Goal: Task Accomplishment & Management: Complete application form

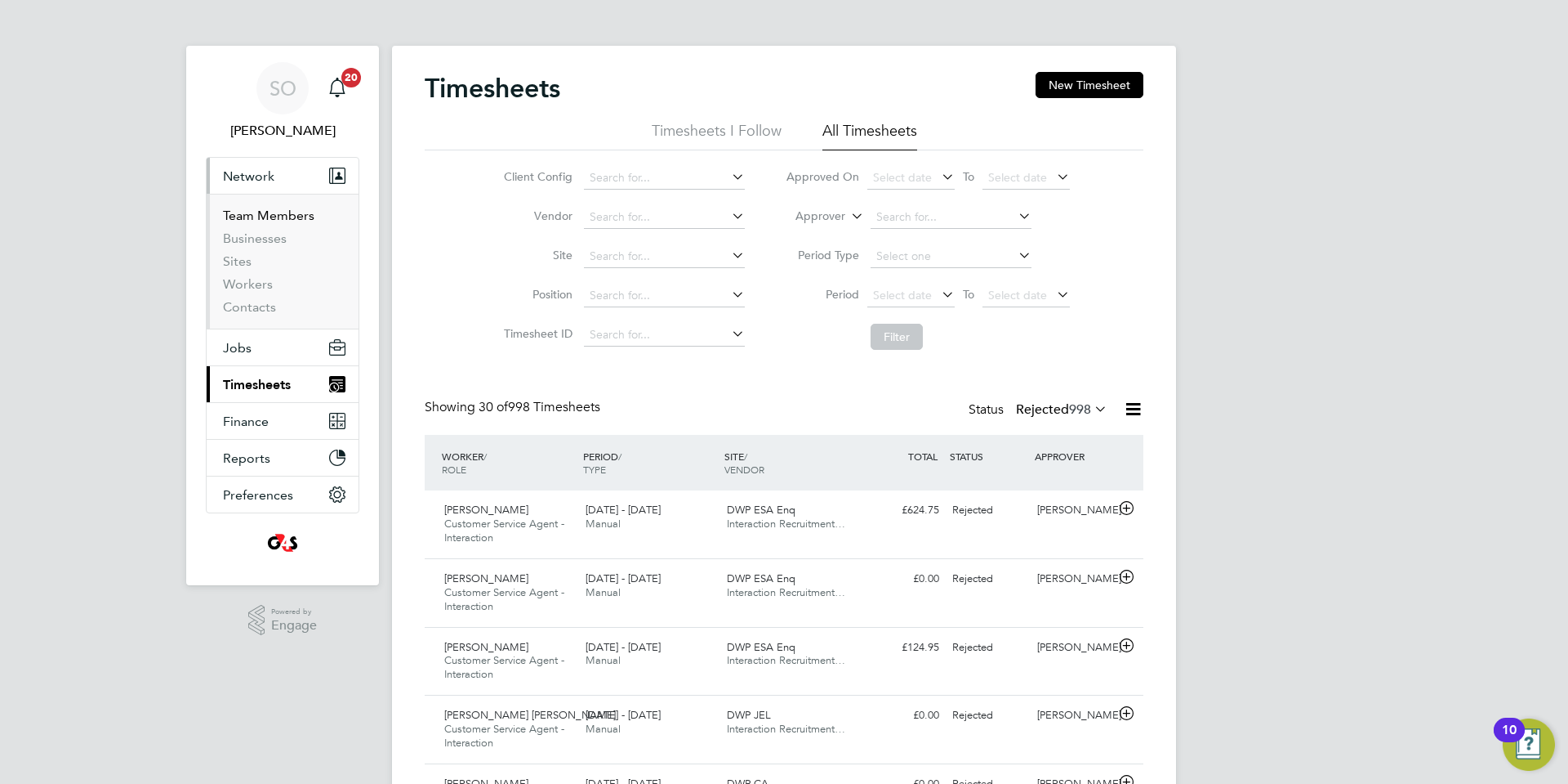
click at [253, 217] on link "Team Members" at bounding box center [269, 216] width 91 height 16
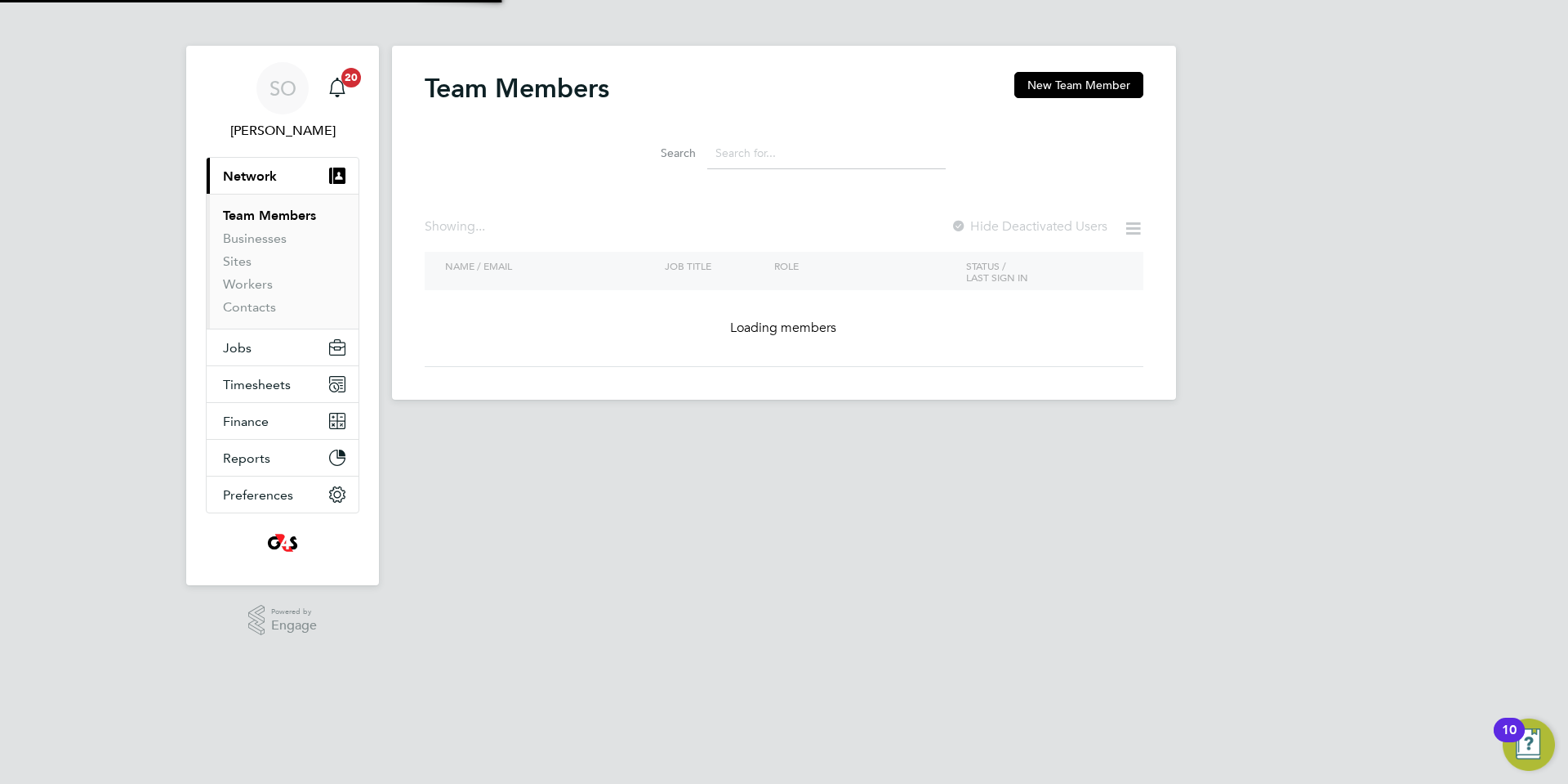
click at [752, 158] on input at bounding box center [827, 153] width 239 height 32
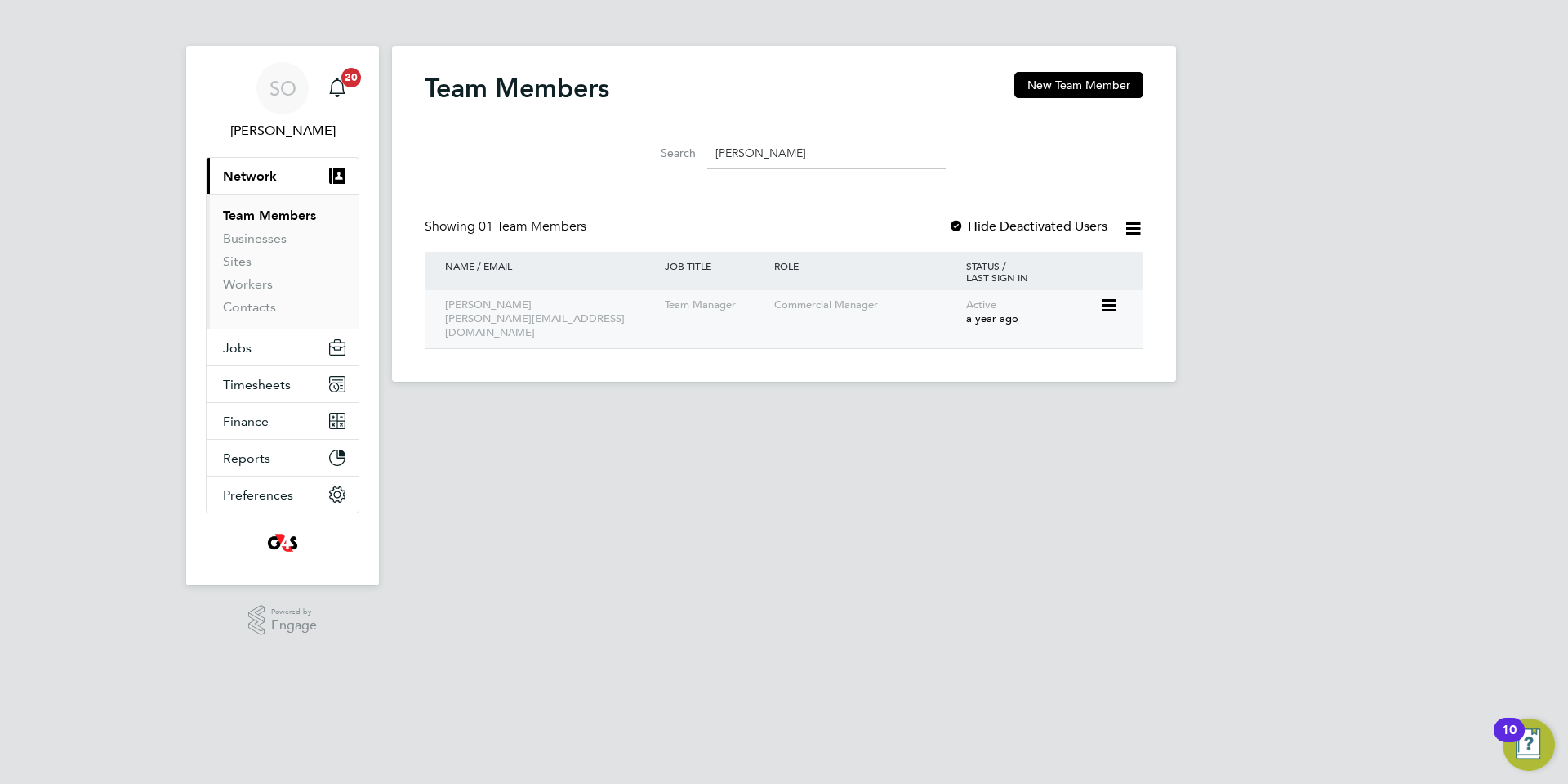
type input "[PERSON_NAME]"
click at [800, 320] on div "Commercial Manager" at bounding box center [866, 304] width 192 height 30
click at [957, 223] on div at bounding box center [956, 227] width 16 height 16
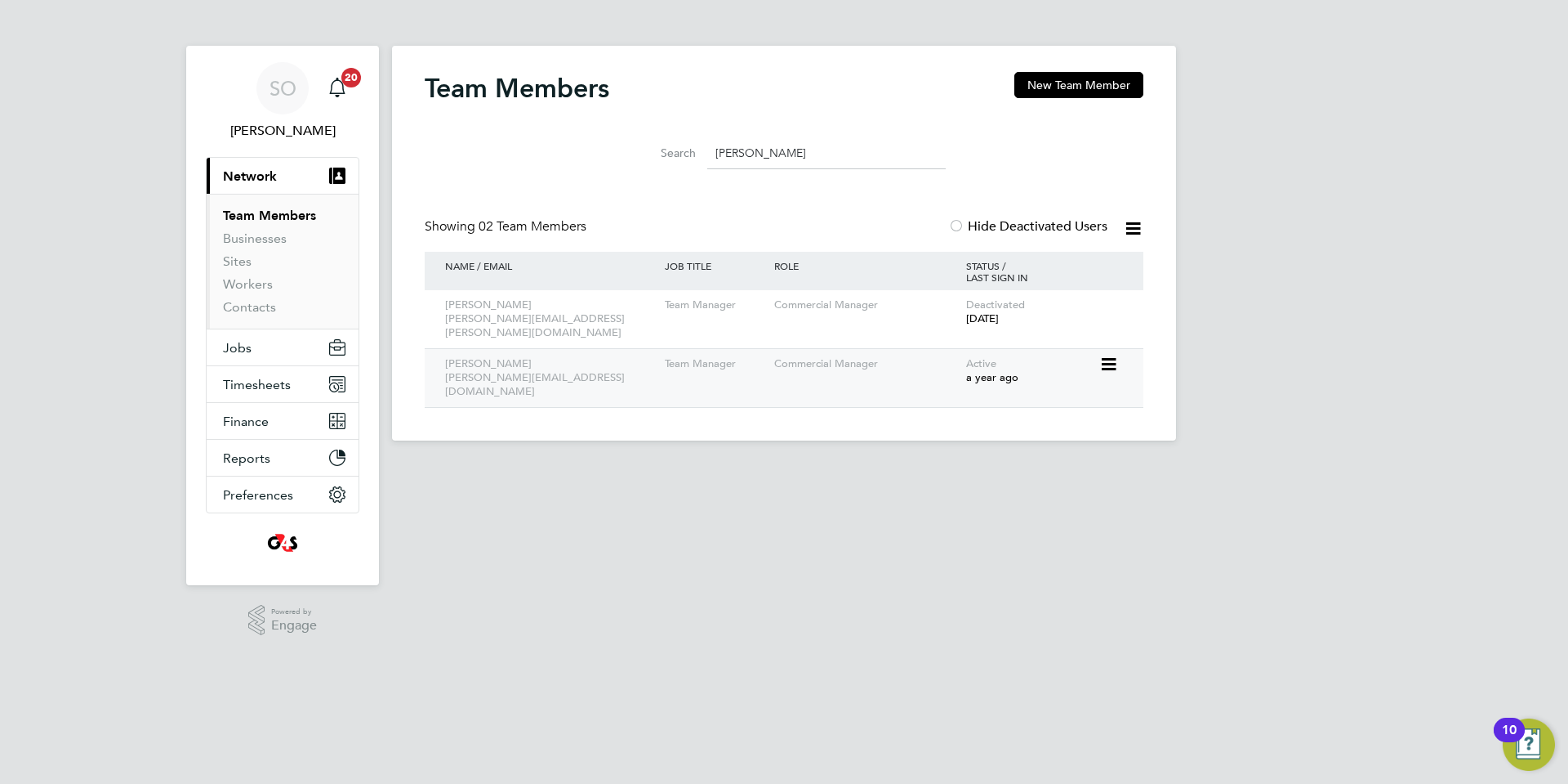
click at [1115, 354] on icon at bounding box center [1107, 364] width 16 height 20
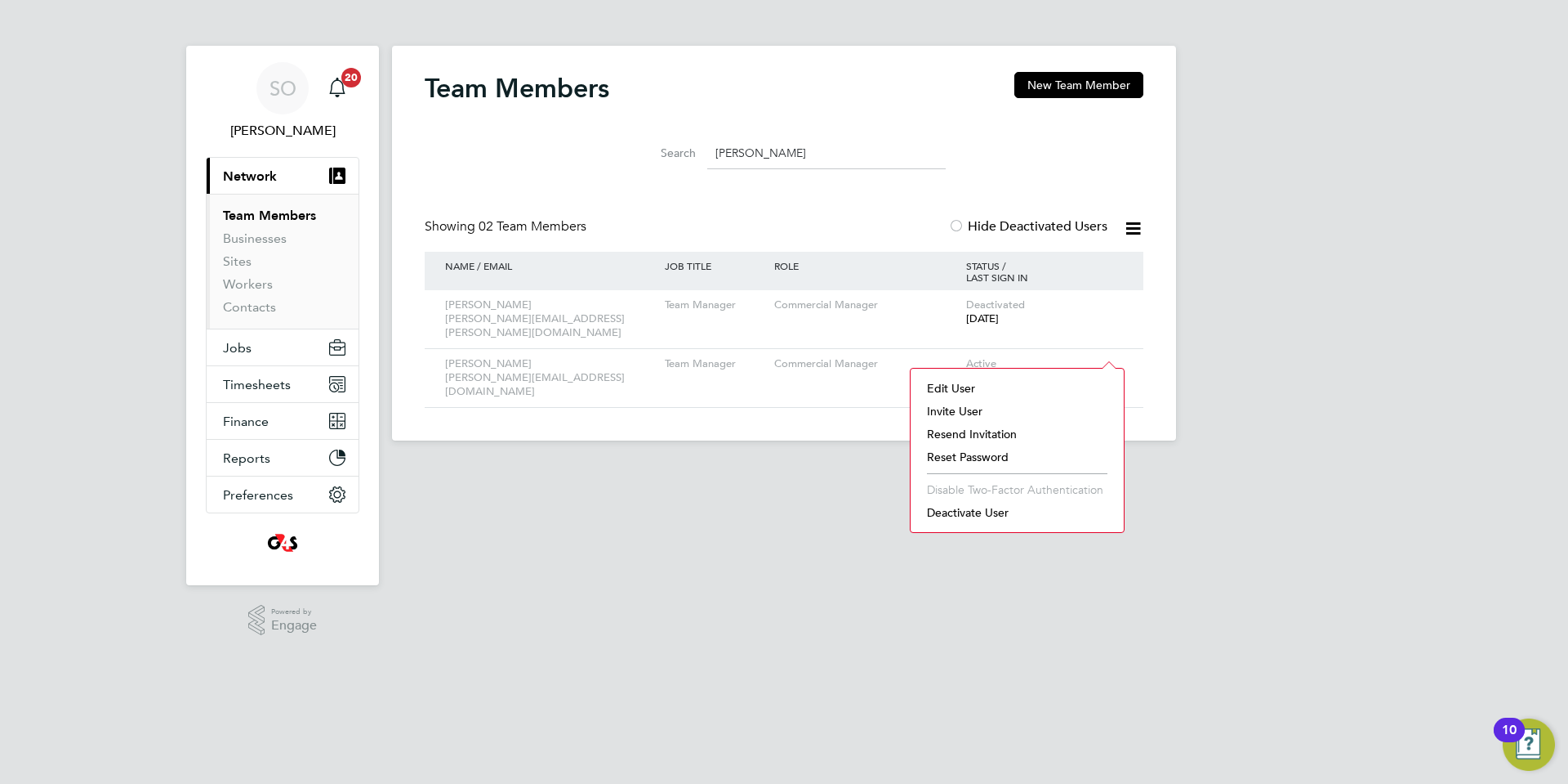
click at [990, 435] on li "Resend Invitation" at bounding box center [1017, 434] width 197 height 23
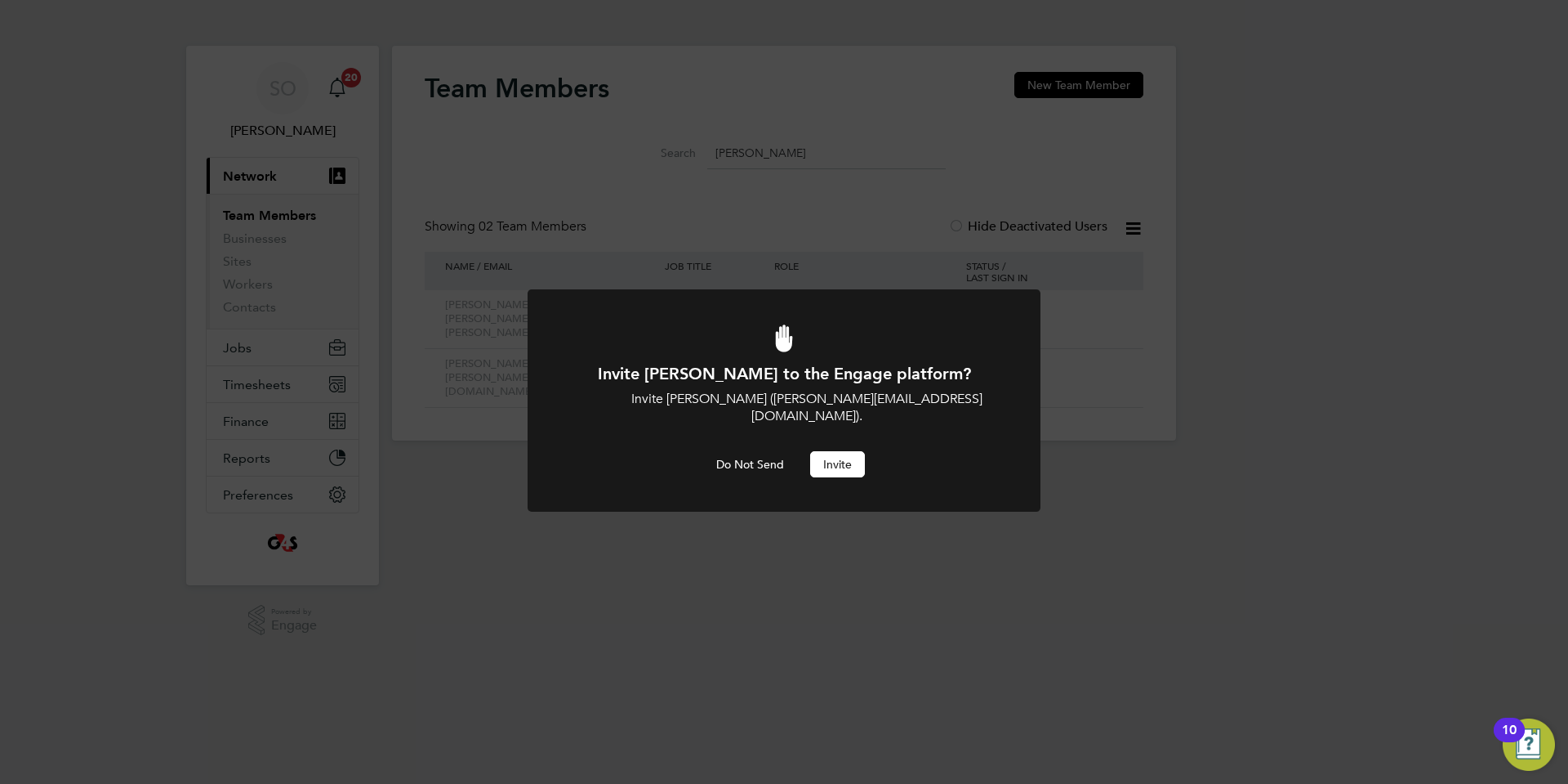
click at [834, 451] on button "Invite" at bounding box center [837, 464] width 54 height 26
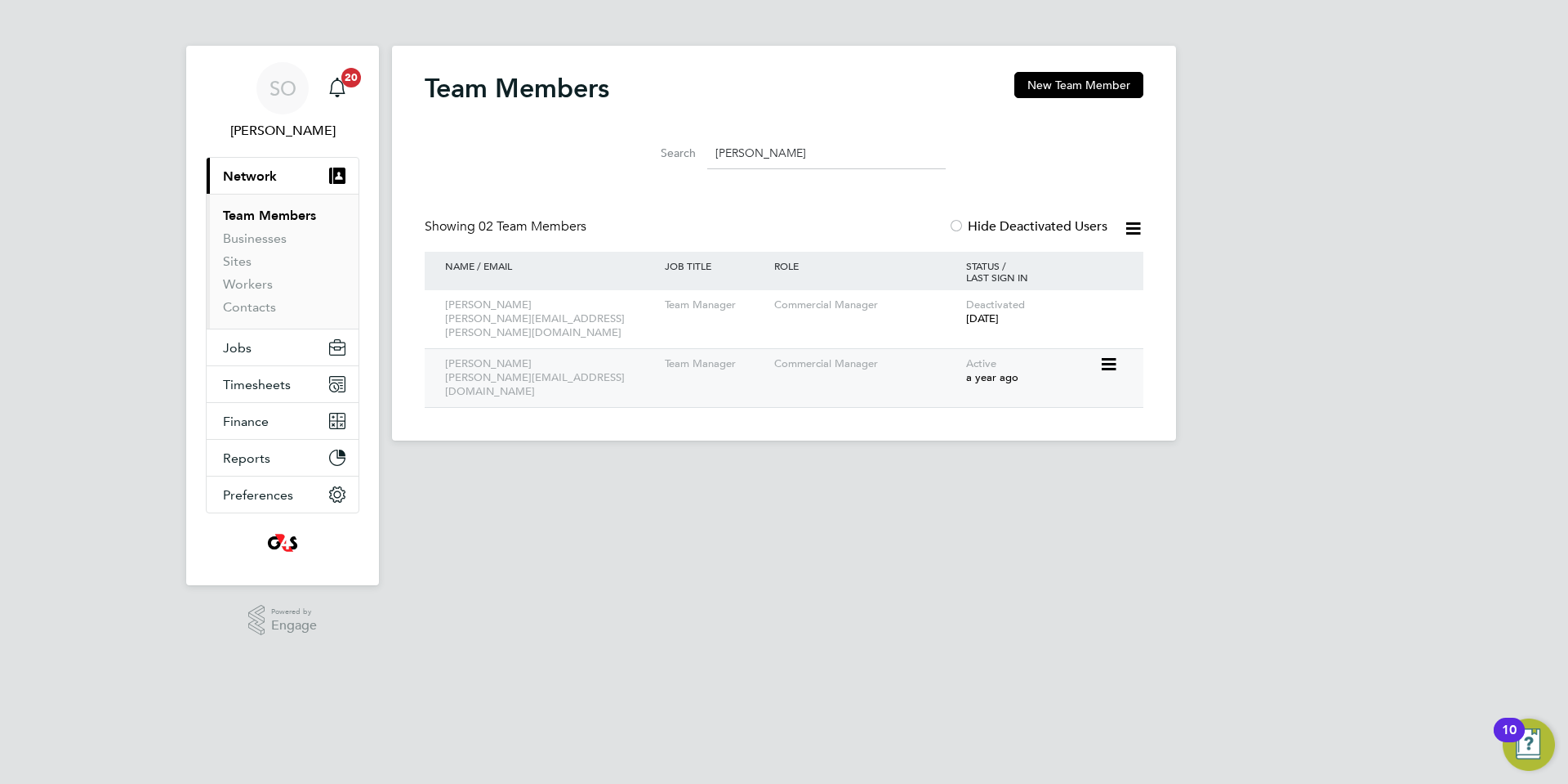
click at [1115, 354] on icon at bounding box center [1107, 364] width 16 height 20
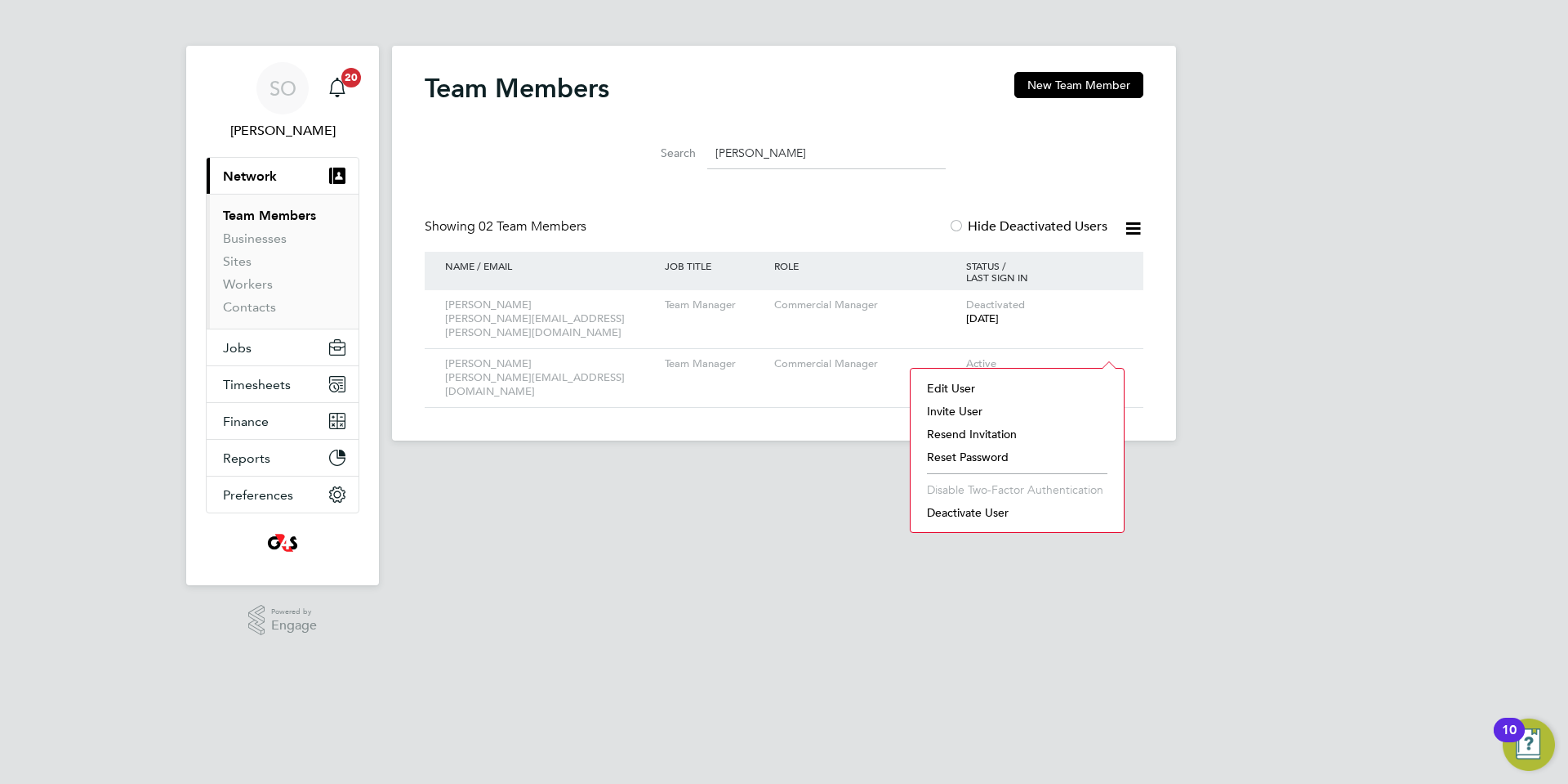
click at [828, 218] on div "Showing 02 Team Members Hide Deactivated Users" at bounding box center [784, 235] width 719 height 34
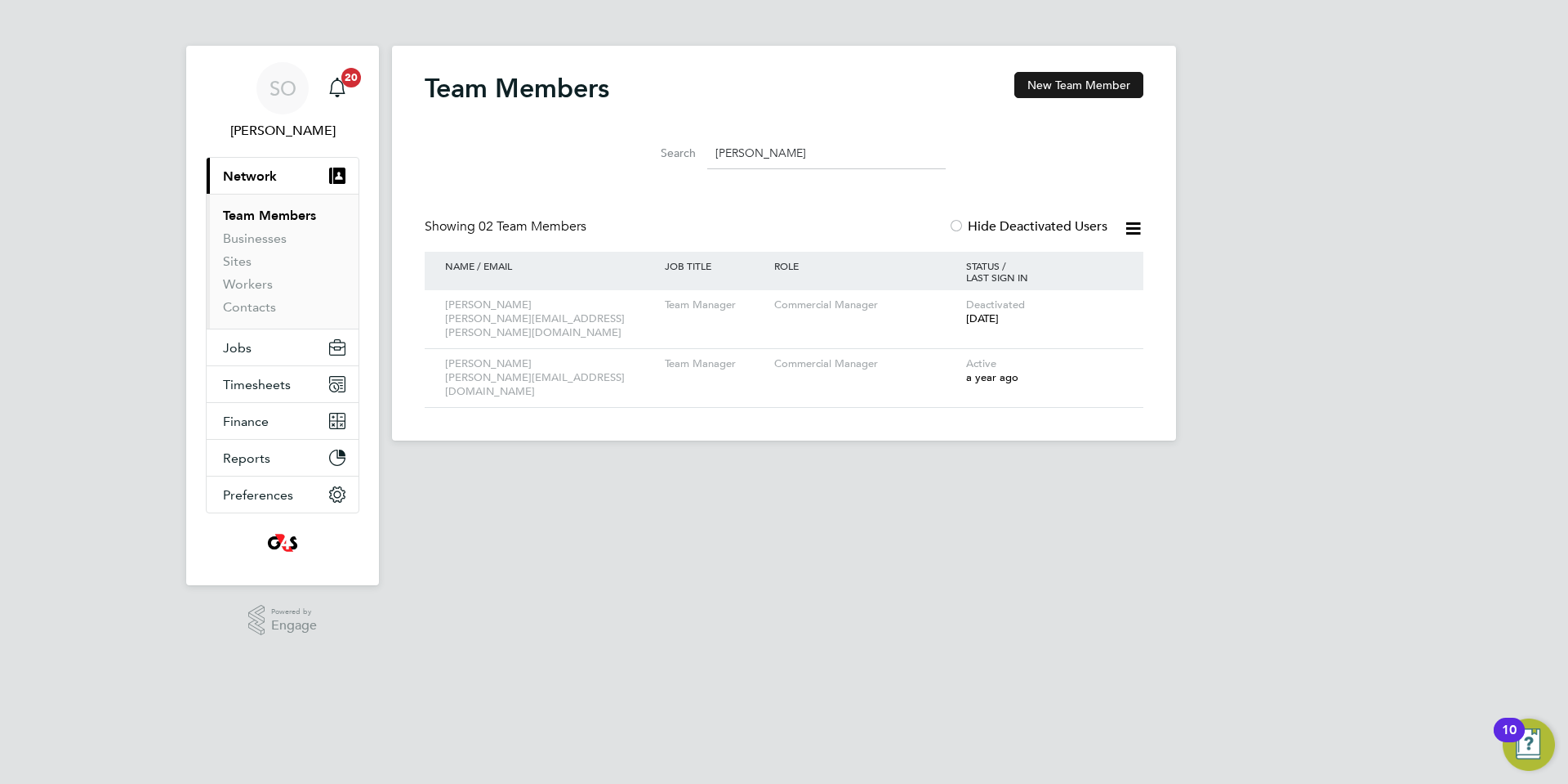
click at [1050, 88] on button "New Team Member" at bounding box center [1079, 85] width 129 height 26
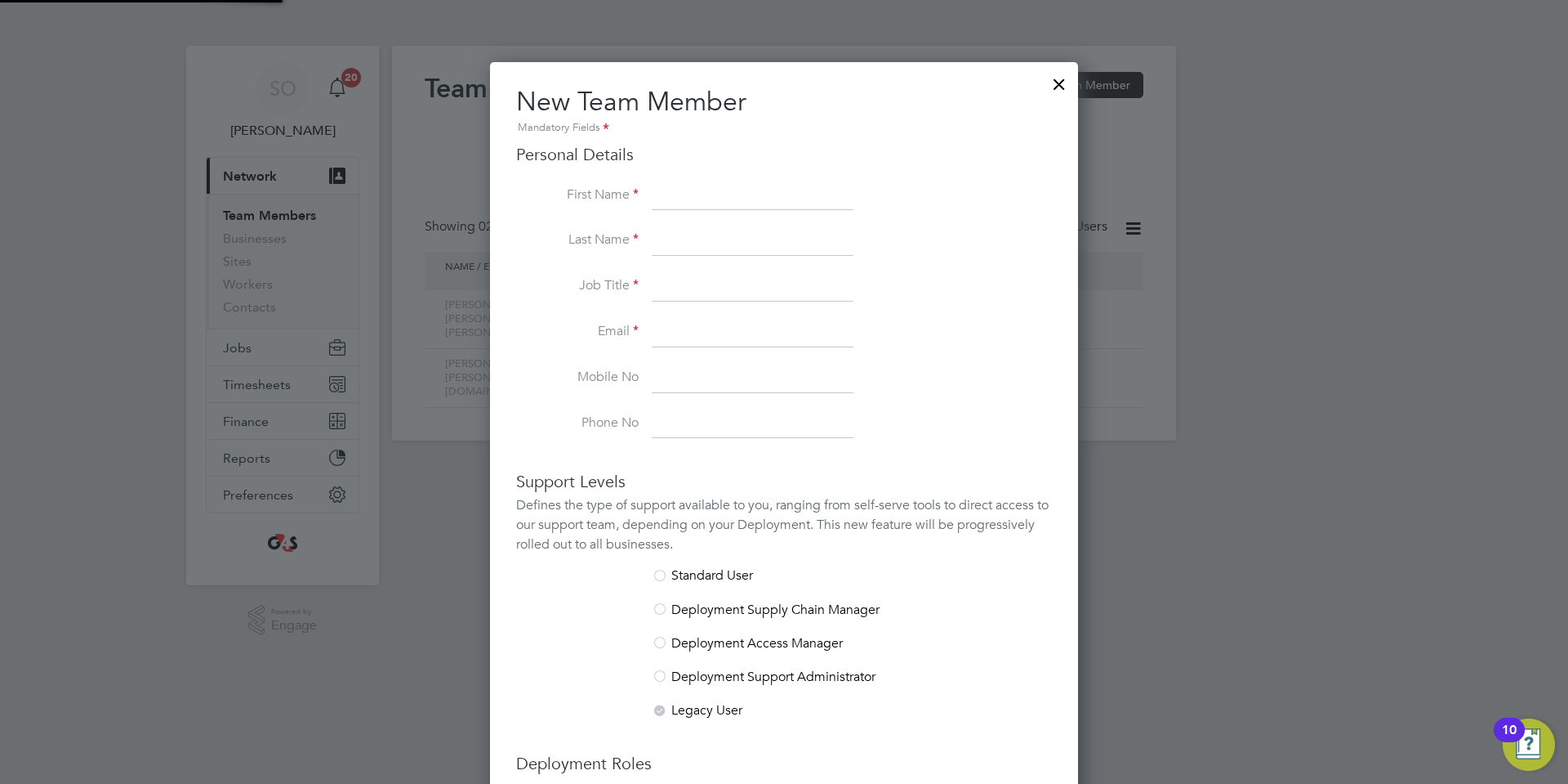
scroll to position [1006, 589]
click at [1055, 85] on div at bounding box center [1059, 80] width 29 height 29
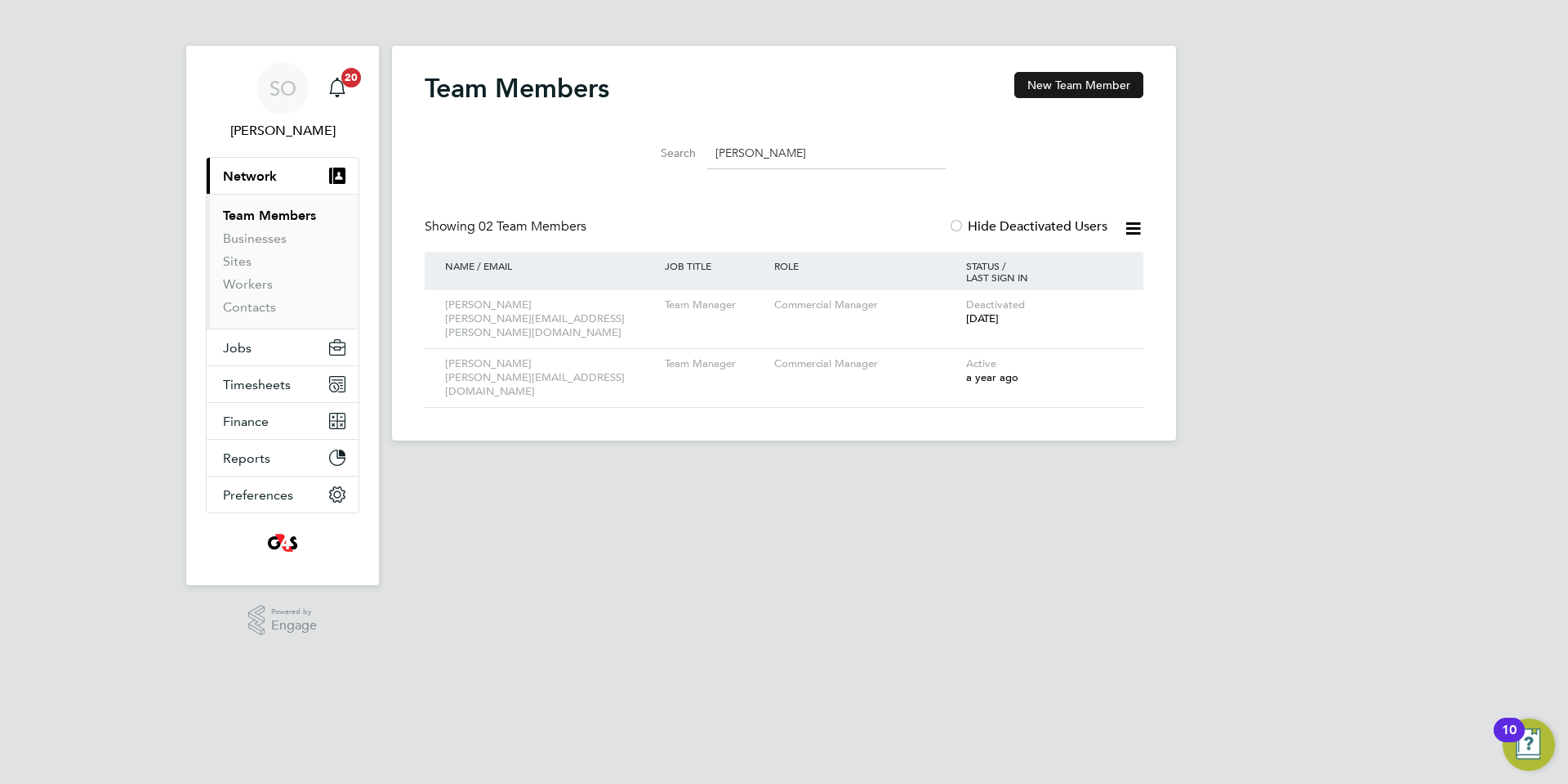
click at [1102, 81] on button "New Team Member" at bounding box center [1079, 85] width 129 height 26
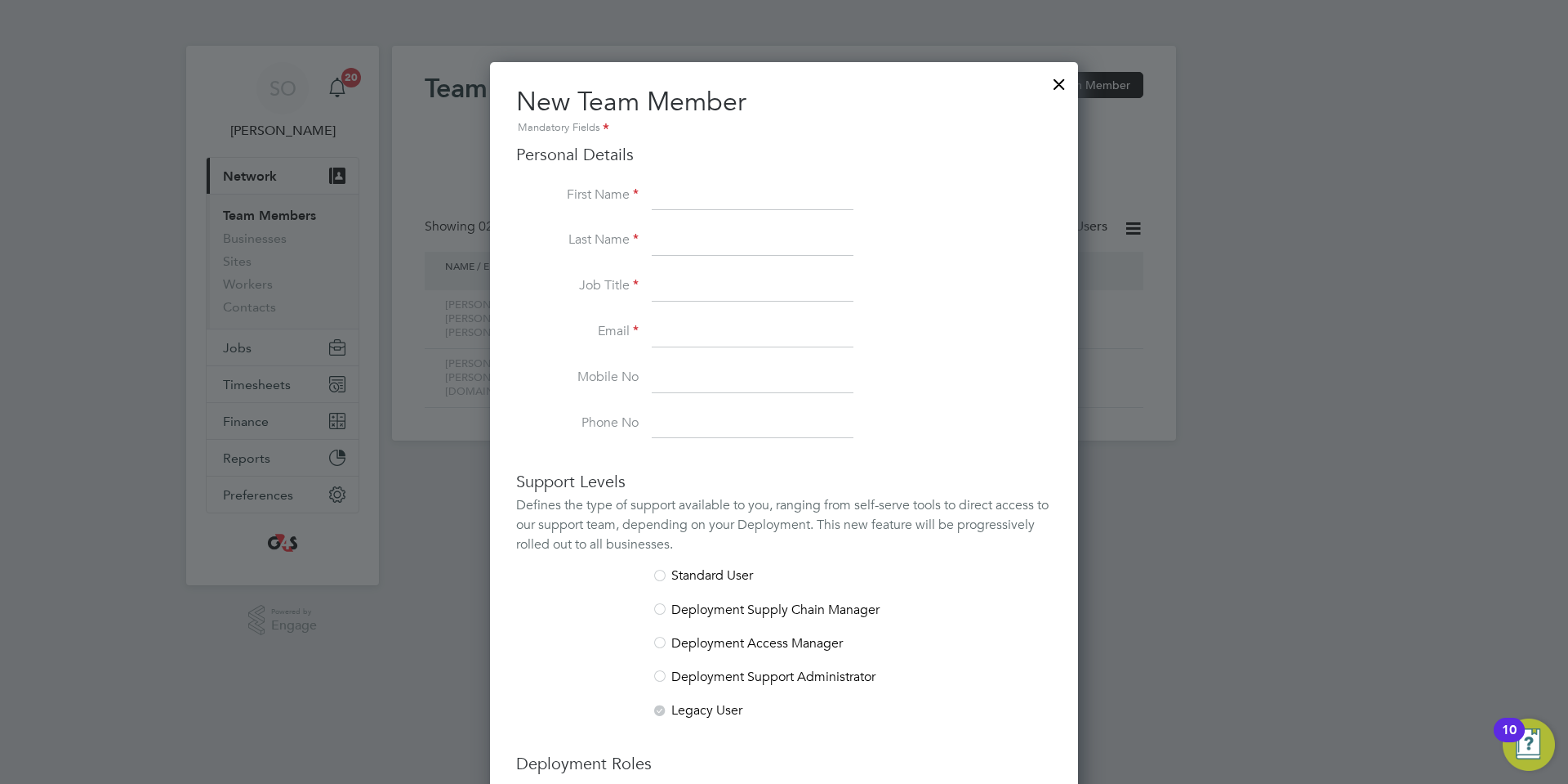
click at [664, 193] on input at bounding box center [753, 196] width 202 height 29
type input "n"
type input "[PERSON_NAME]"
type input "Burden"
click at [672, 298] on input at bounding box center [753, 287] width 202 height 29
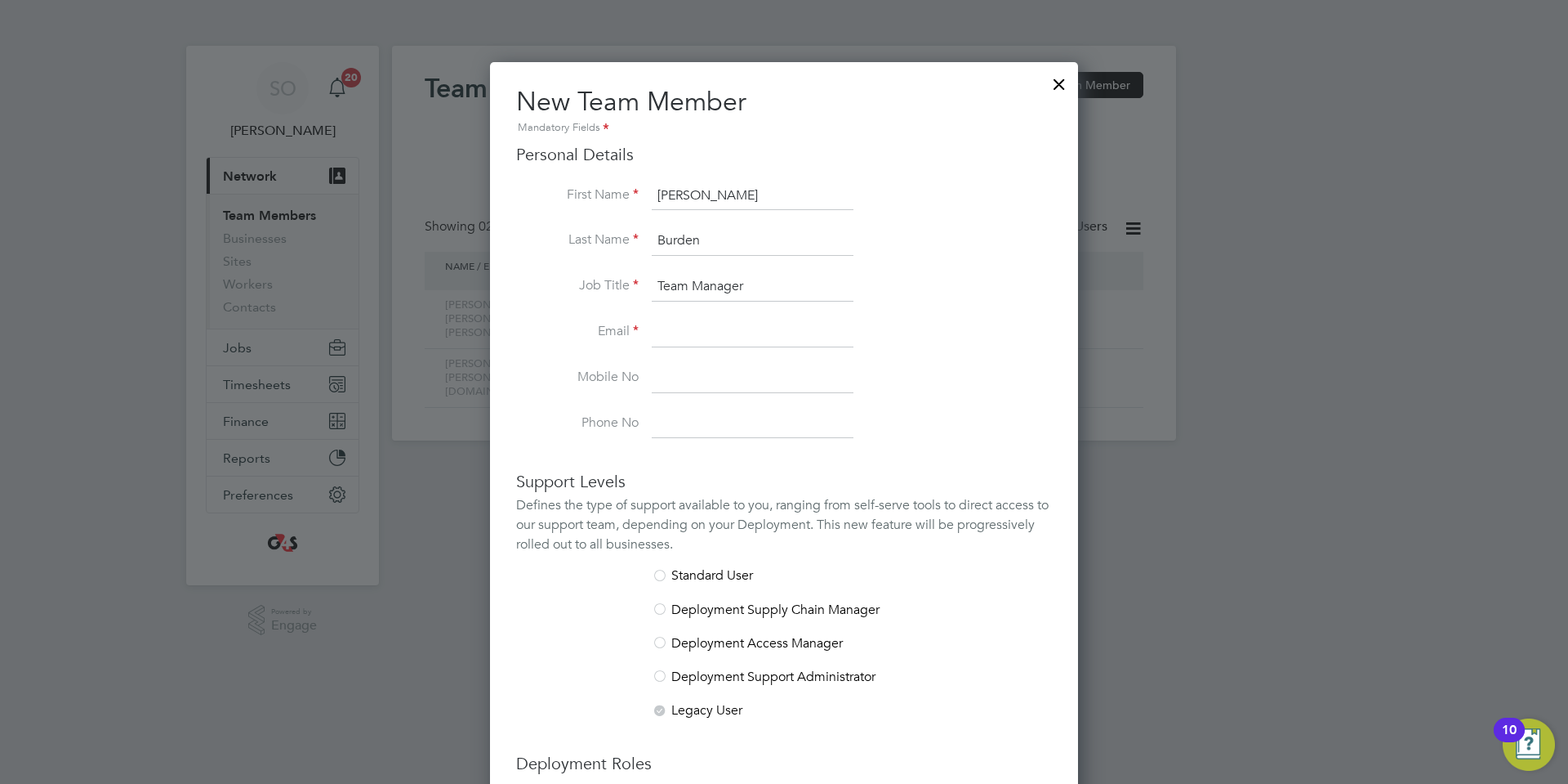
type input "Team Manager"
click at [658, 332] on input at bounding box center [753, 333] width 202 height 29
paste input "[PERSON_NAME][EMAIL_ADDRESS][DOMAIN_NAME]"
type input "[PERSON_NAME][EMAIL_ADDRESS][DOMAIN_NAME]"
click at [709, 381] on input at bounding box center [753, 379] width 202 height 29
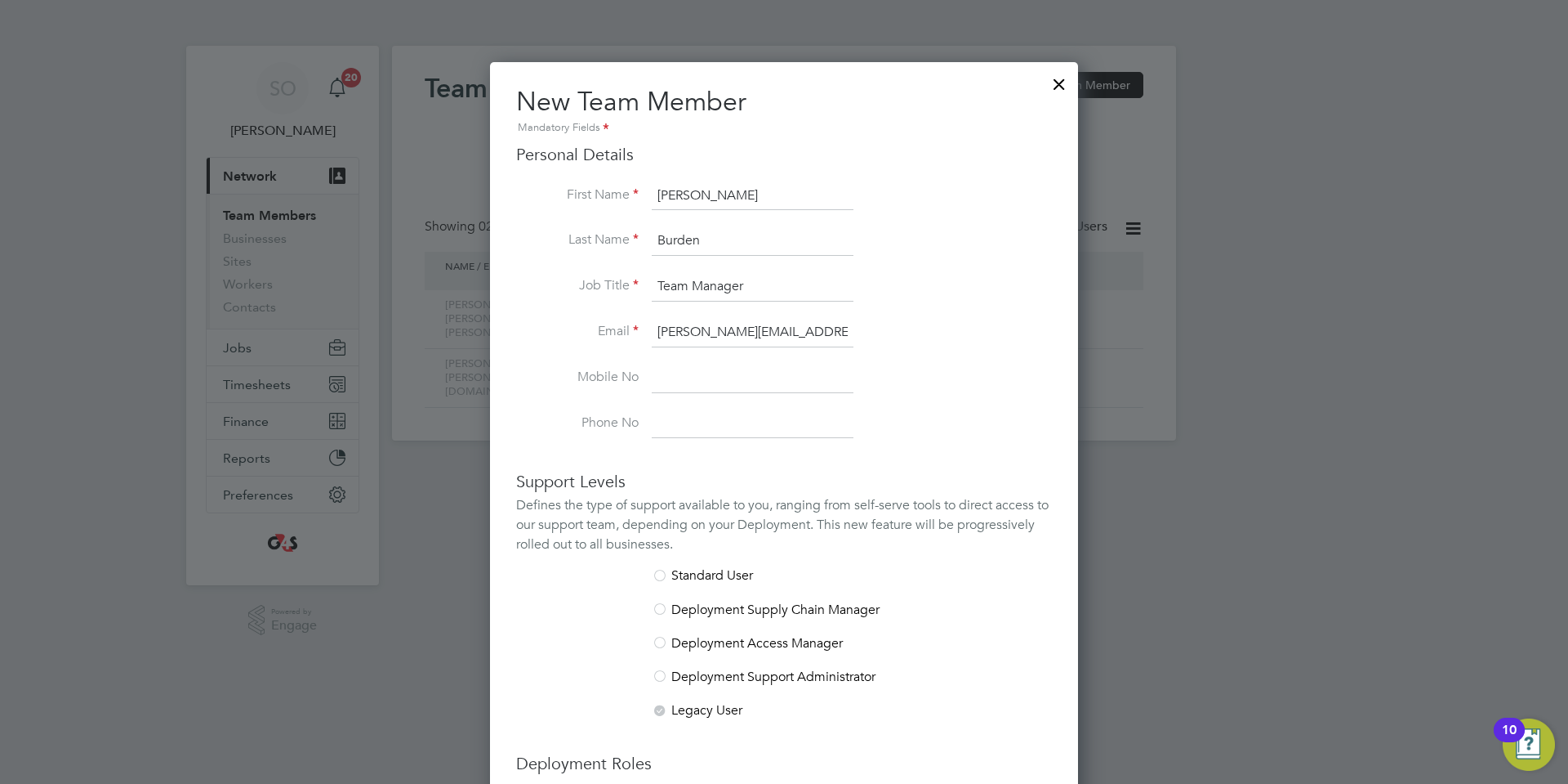
click at [692, 417] on input at bounding box center [753, 424] width 202 height 29
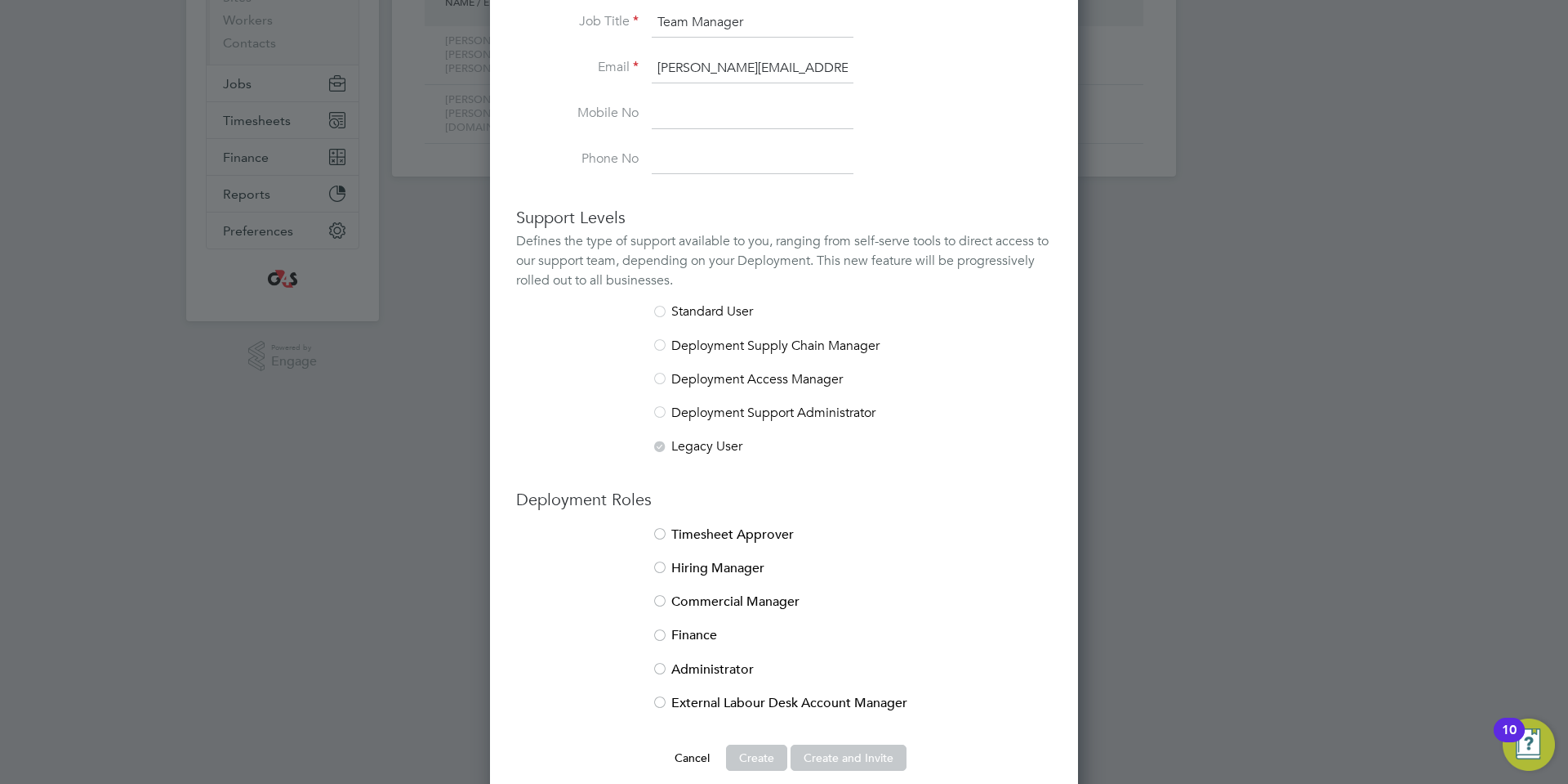
scroll to position [284, 0]
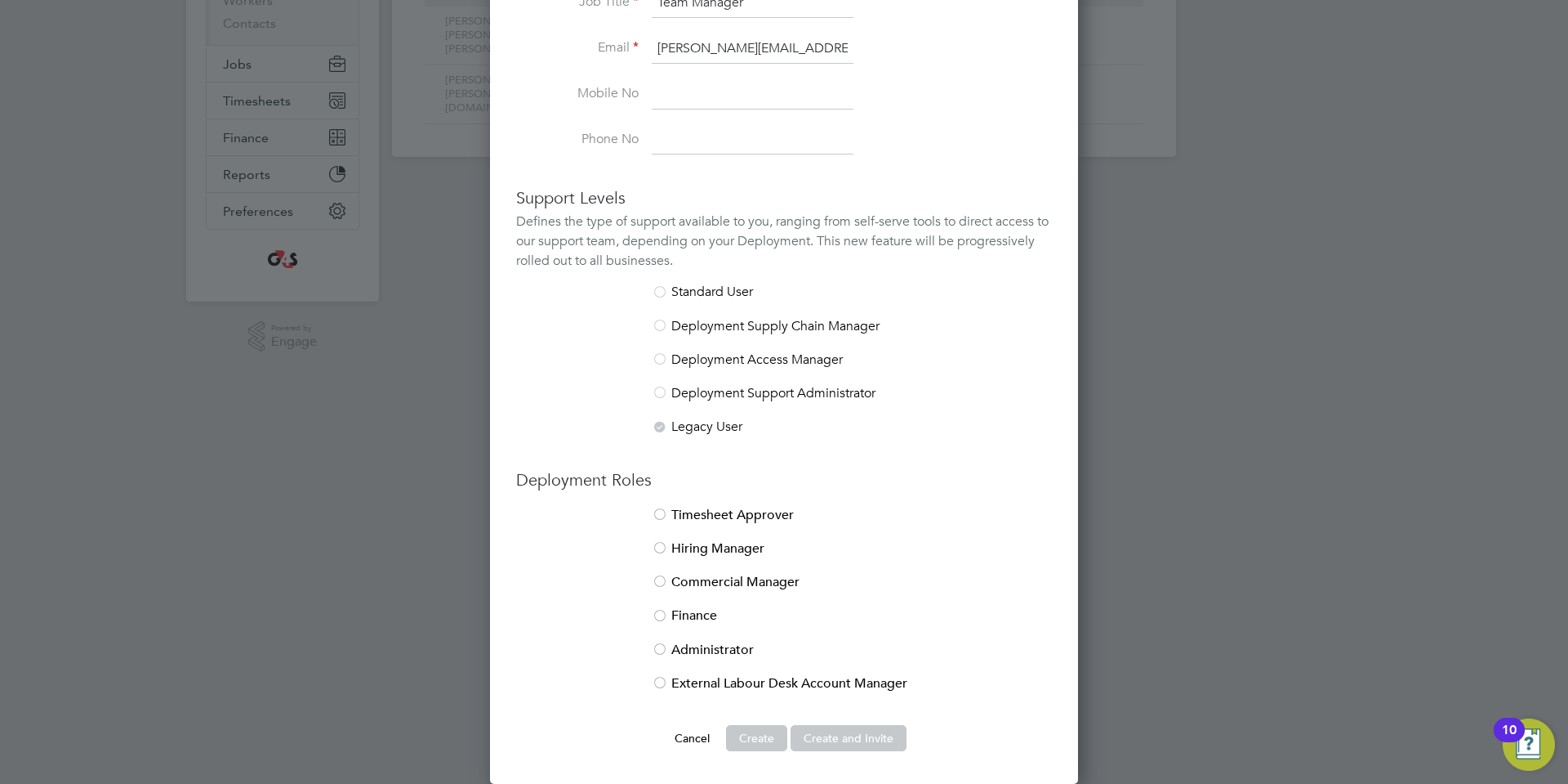
click at [662, 579] on div at bounding box center [659, 582] width 16 height 16
click at [879, 739] on button "Create and Invite" at bounding box center [848, 738] width 116 height 26
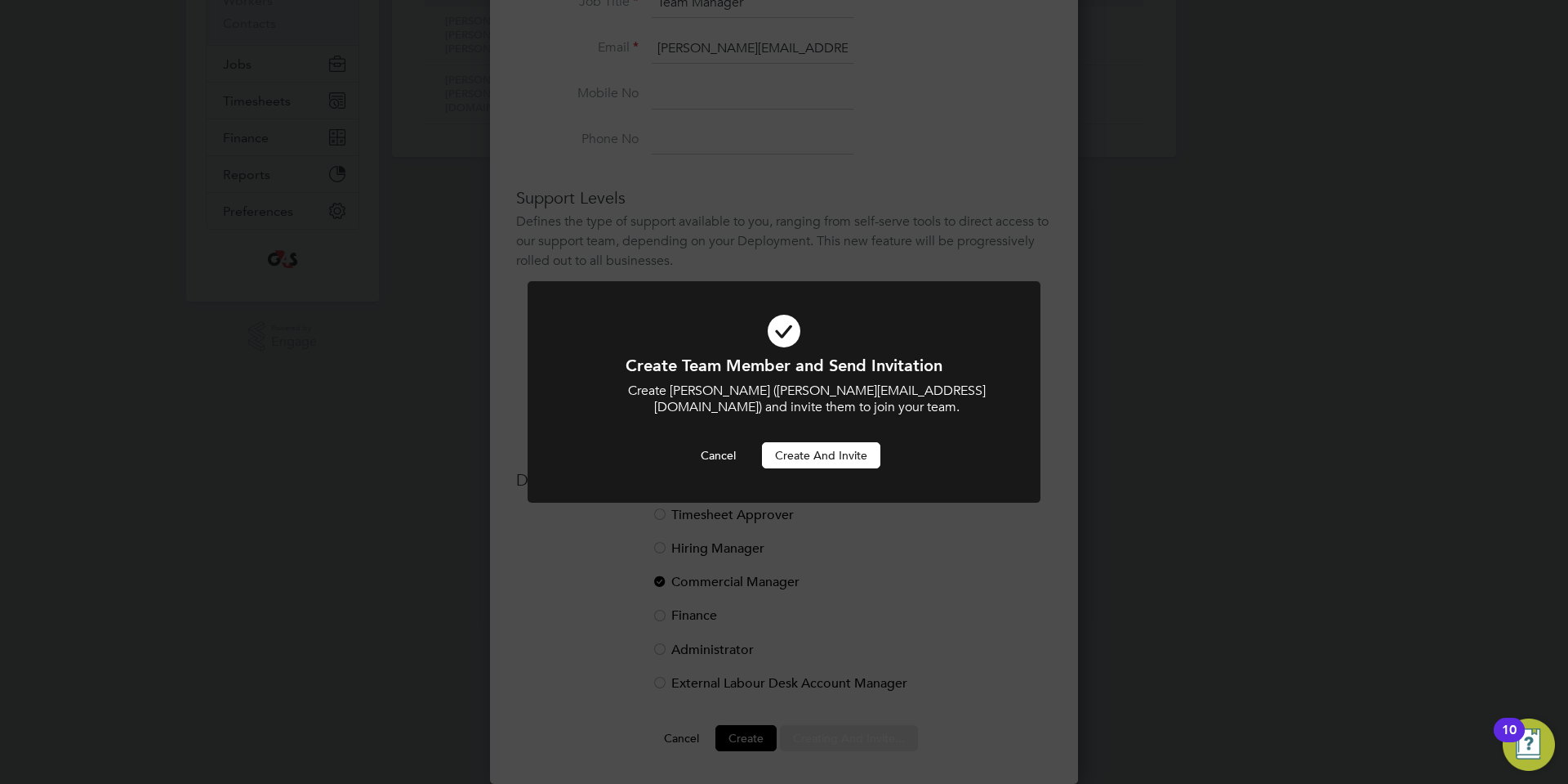
scroll to position [0, 0]
click at [804, 457] on button "Create and invite" at bounding box center [821, 455] width 118 height 26
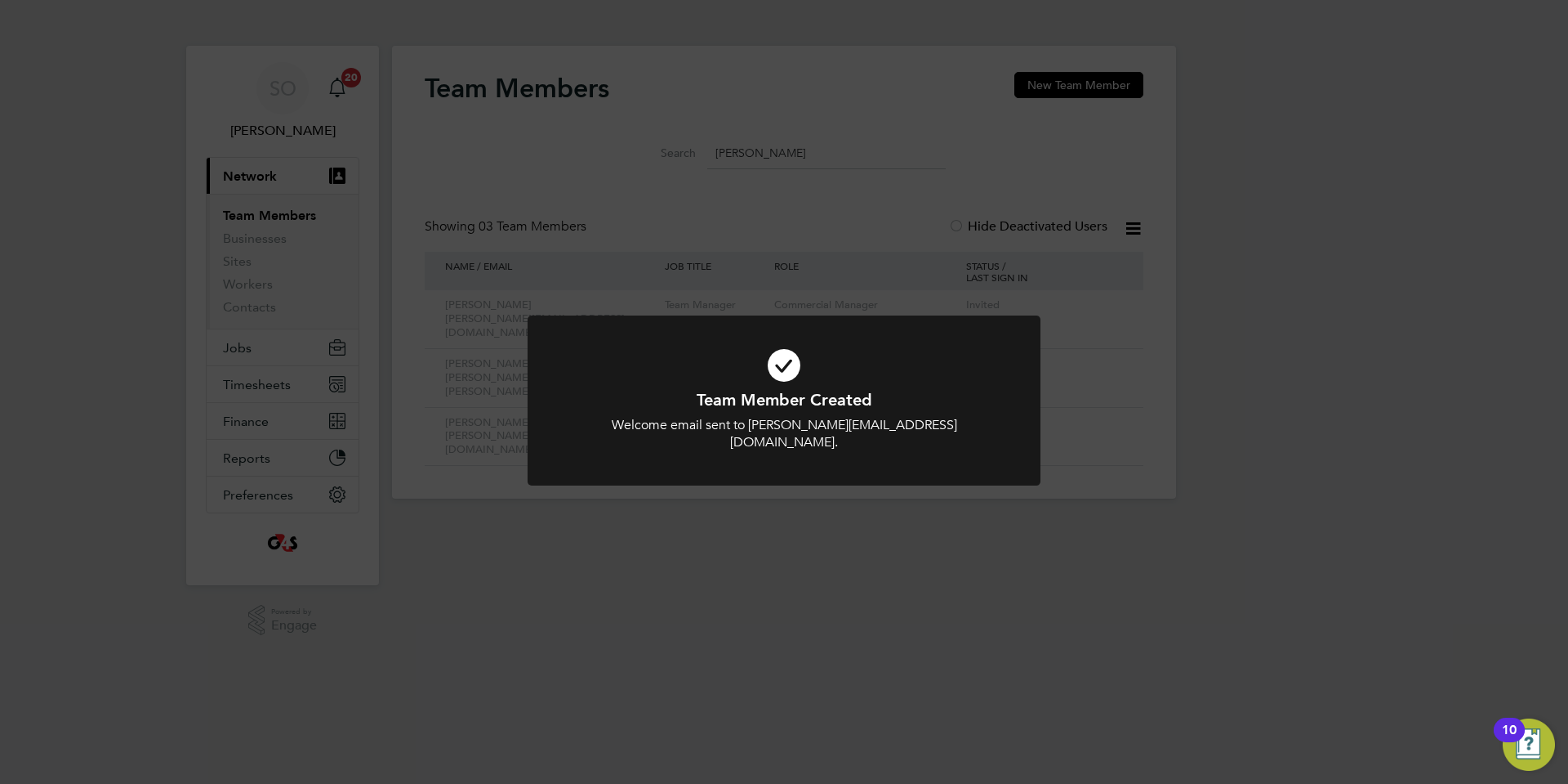
click at [500, 311] on div "Team Member Created Welcome email sent to [PERSON_NAME][EMAIL_ADDRESS][DOMAIN_N…" at bounding box center [784, 392] width 1568 height 784
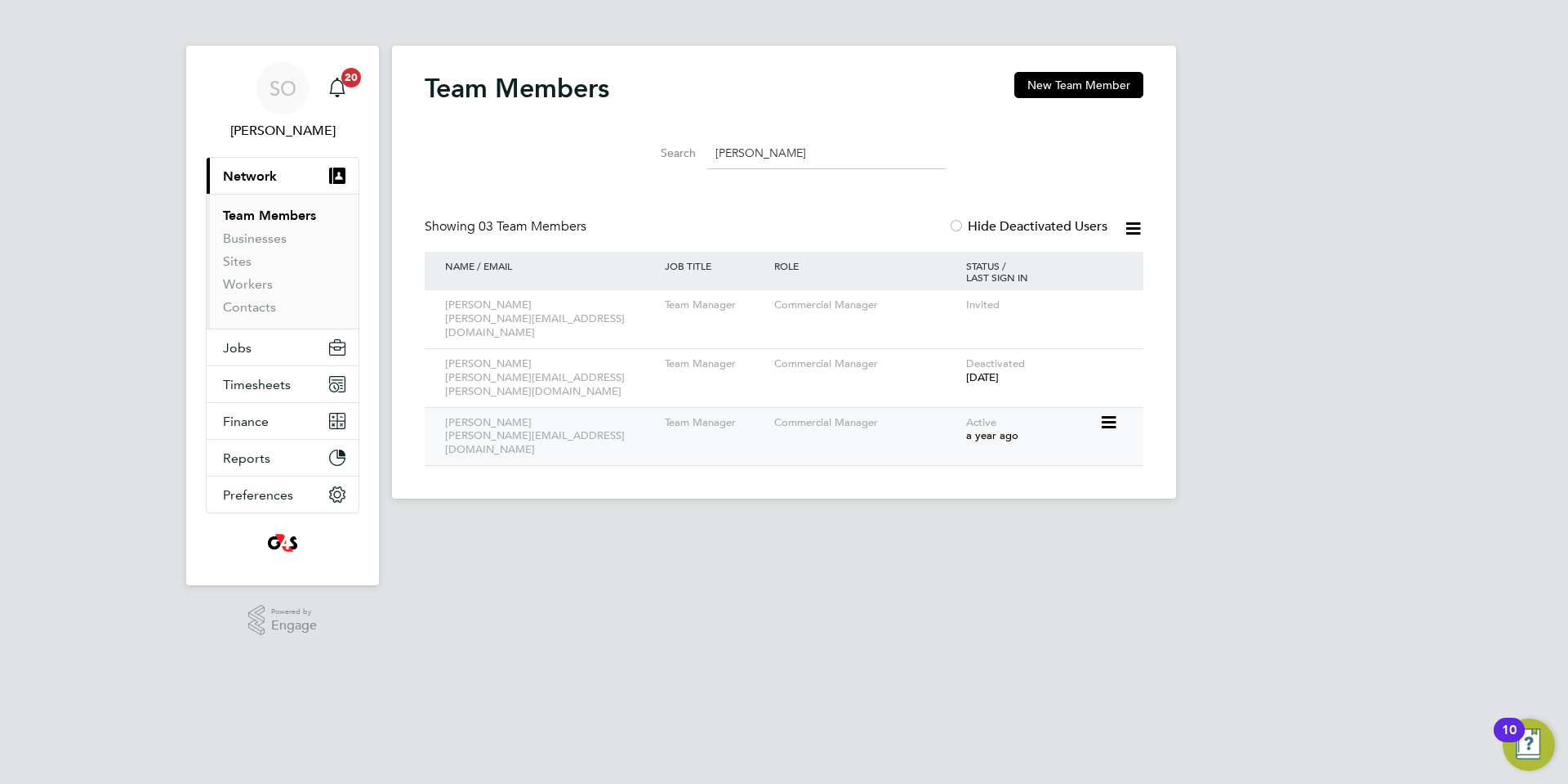
click at [918, 408] on div "Commercial Manager" at bounding box center [866, 423] width 192 height 30
click at [1103, 413] on icon at bounding box center [1107, 423] width 16 height 20
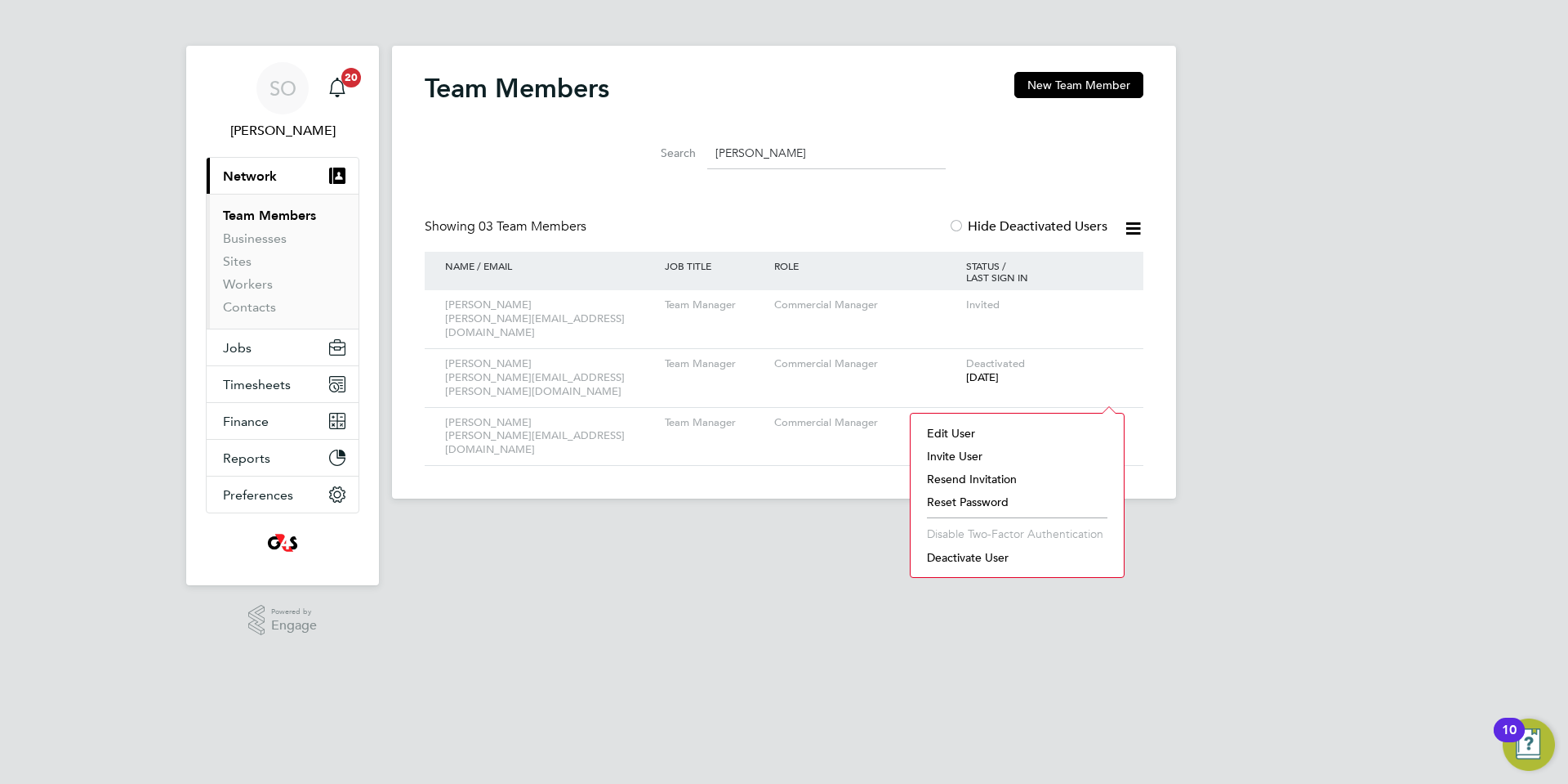
click at [974, 430] on li "Edit User" at bounding box center [1017, 433] width 197 height 23
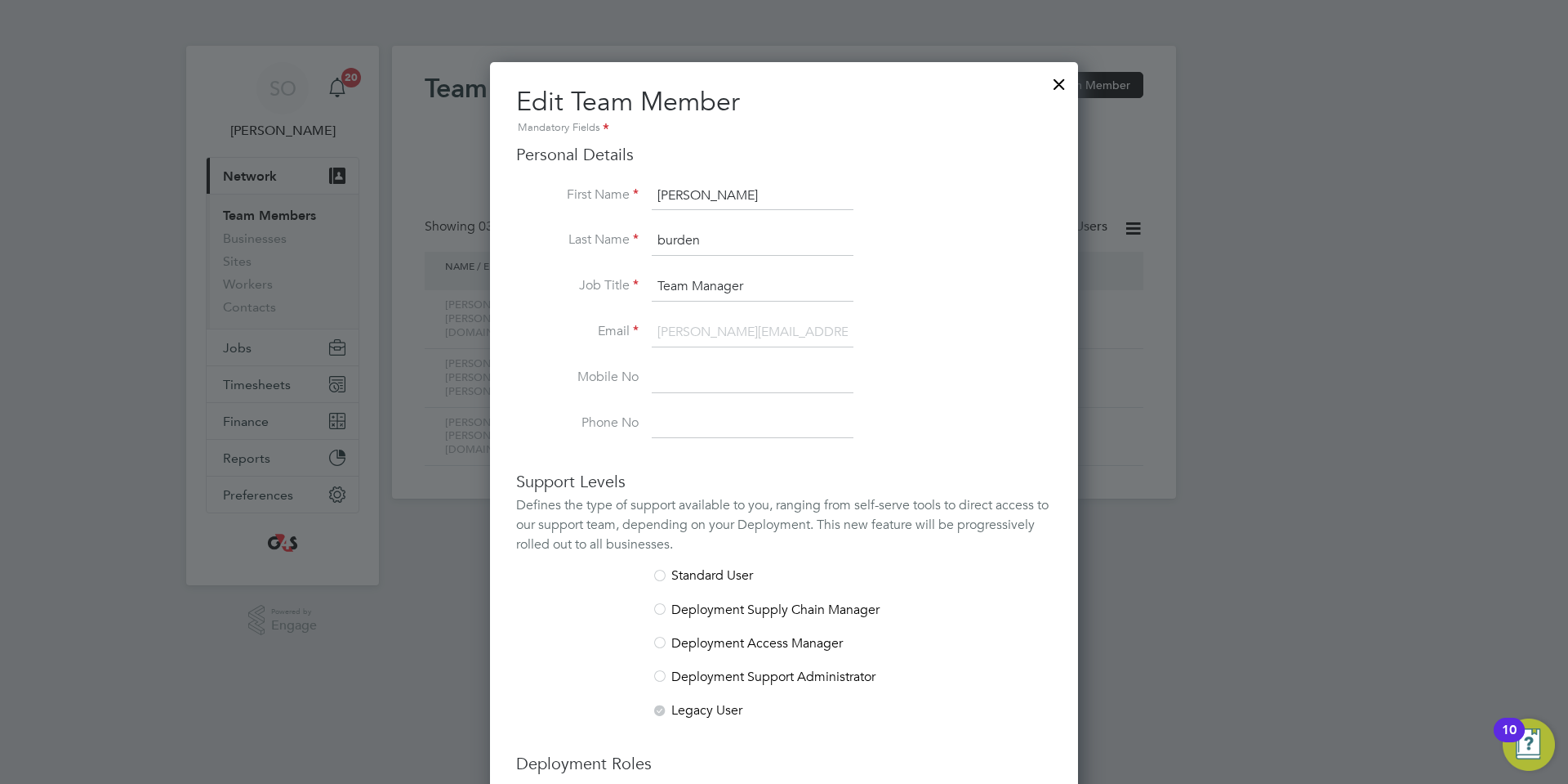
click at [1061, 83] on div at bounding box center [1059, 80] width 29 height 29
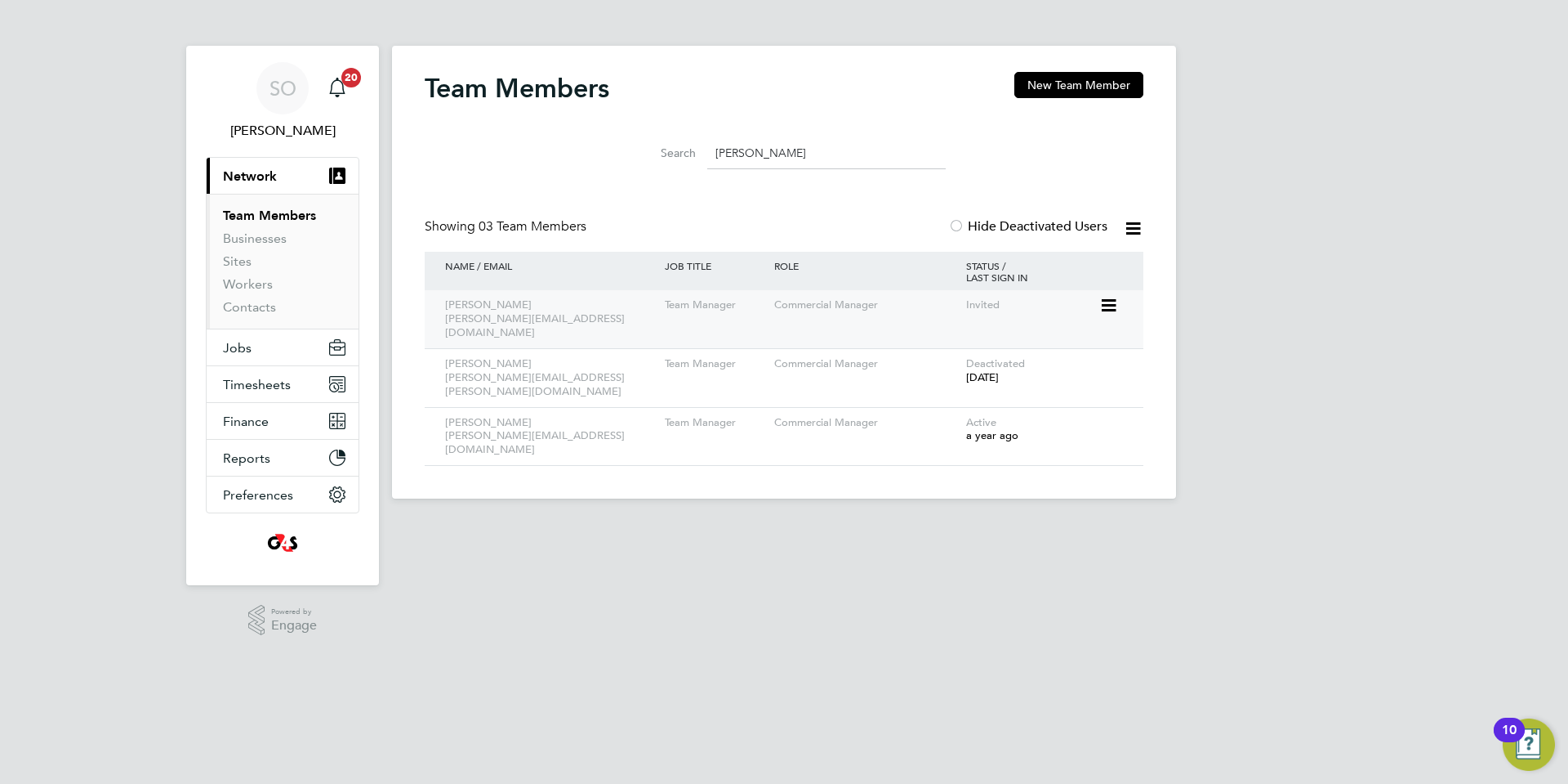
click at [1103, 304] on icon at bounding box center [1107, 305] width 16 height 20
